Goal: Find specific page/section: Find specific page/section

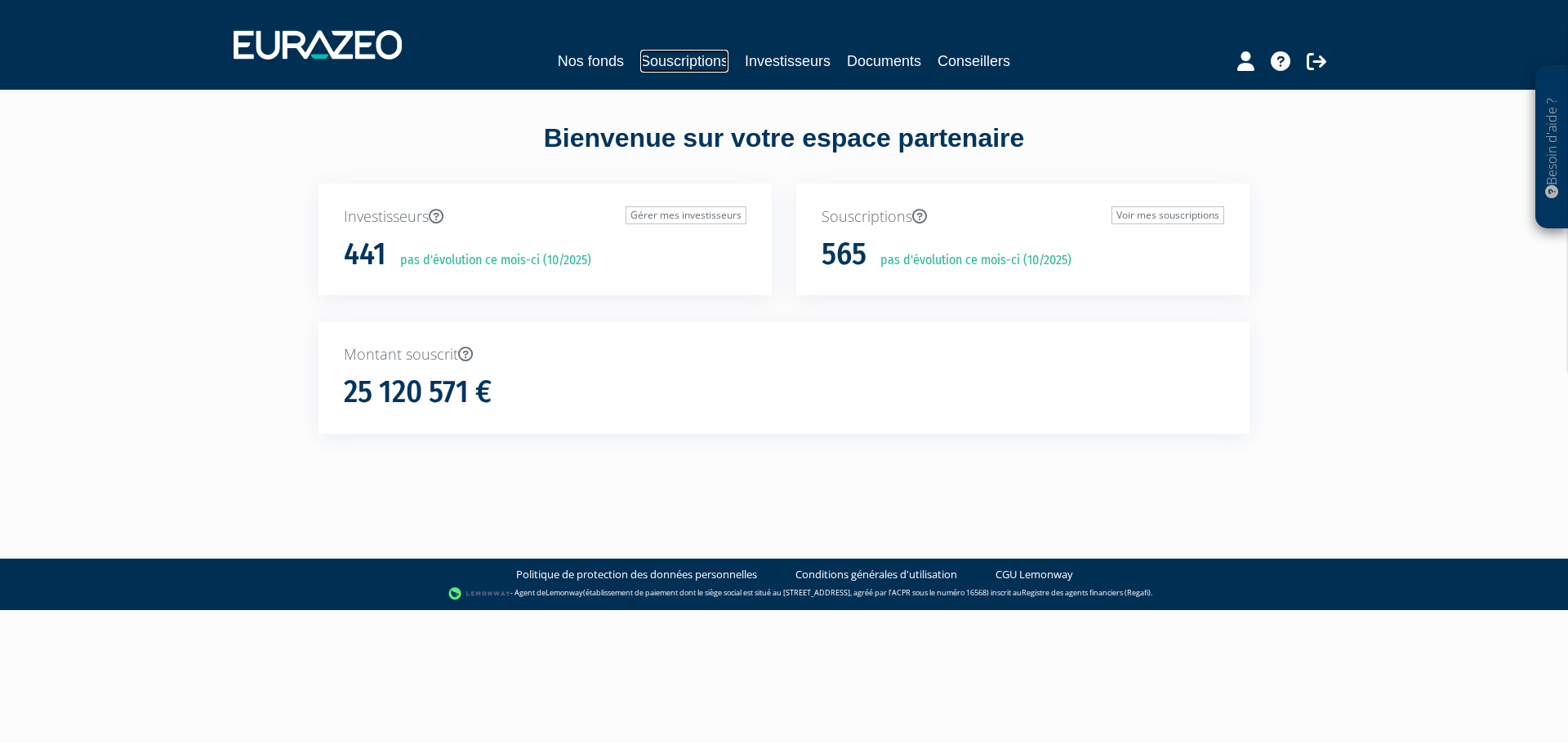
click at [705, 61] on link "Souscriptions" at bounding box center [684, 61] width 88 height 22
click at [689, 61] on link "Souscriptions" at bounding box center [684, 61] width 88 height 22
click at [667, 61] on link "Souscriptions" at bounding box center [684, 61] width 88 height 22
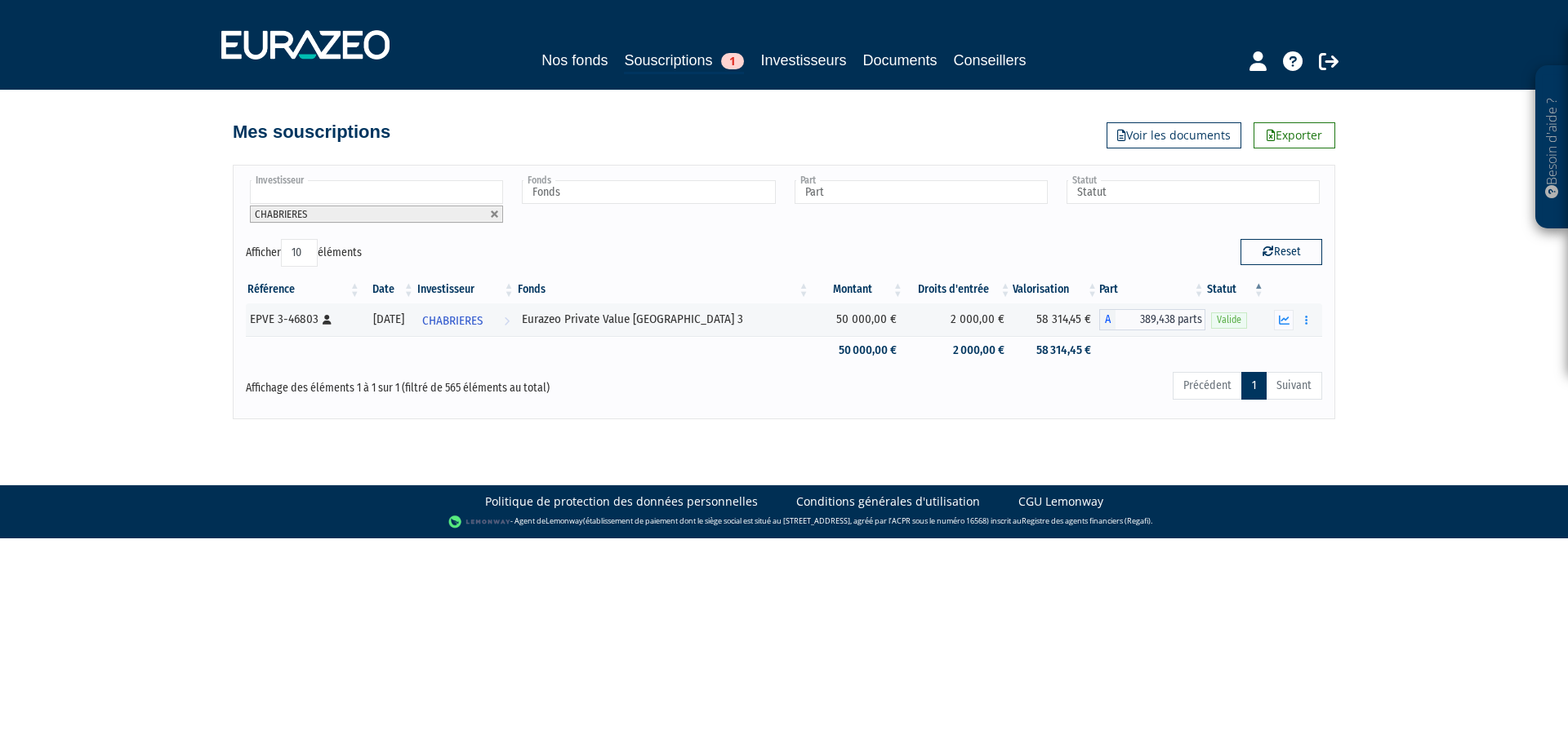
click at [342, 186] on input "text" at bounding box center [376, 192] width 253 height 23
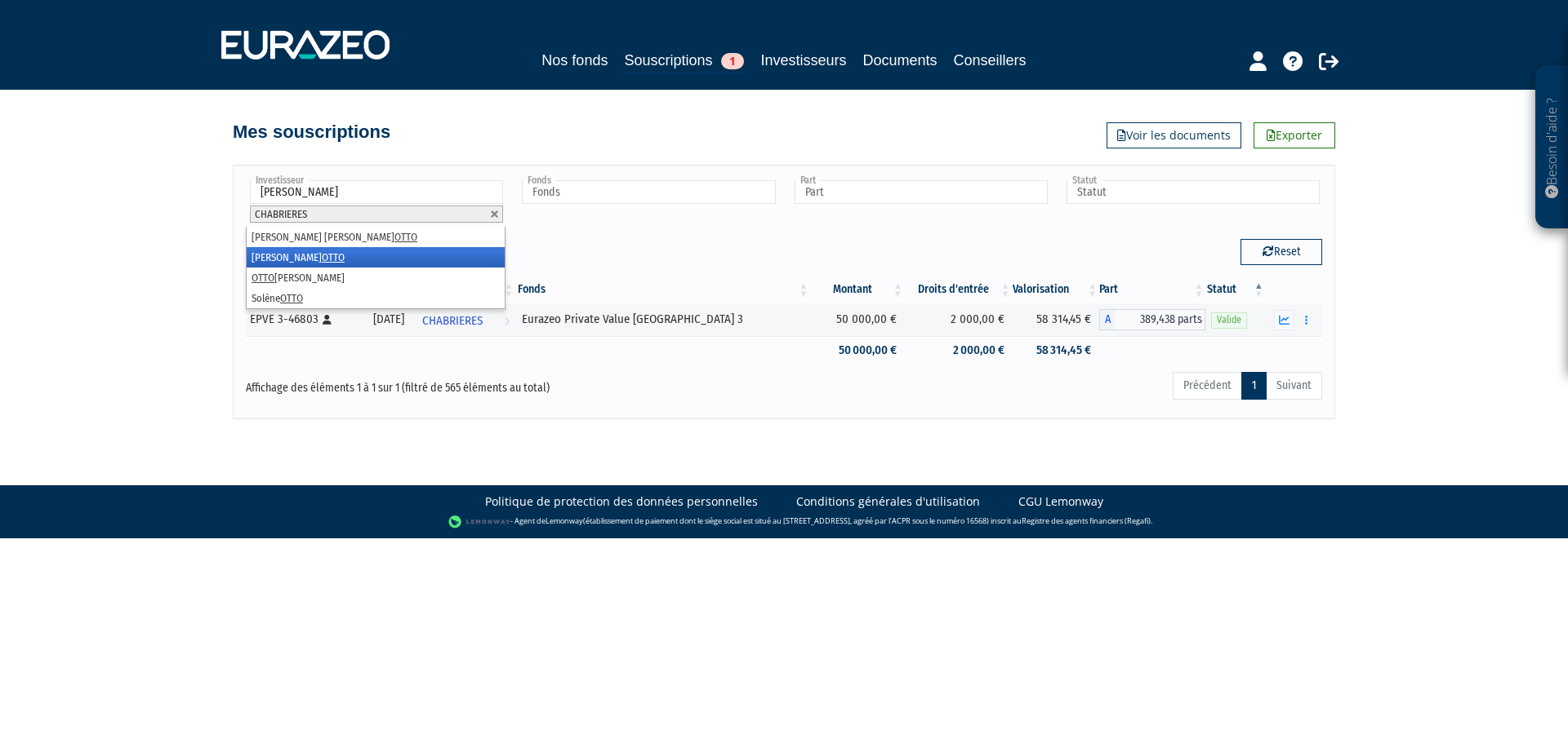
type input "otto"
click at [322, 254] on em "OTTO" at bounding box center [333, 257] width 22 height 12
